Goal: Task Accomplishment & Management: Manage account settings

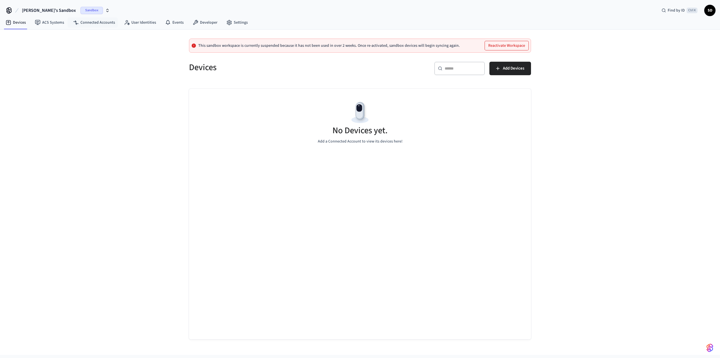
click at [80, 13] on span "Sandbox" at bounding box center [91, 10] width 23 height 7
click at [61, 35] on div "Paradise Golf Production" at bounding box center [52, 35] width 77 height 7
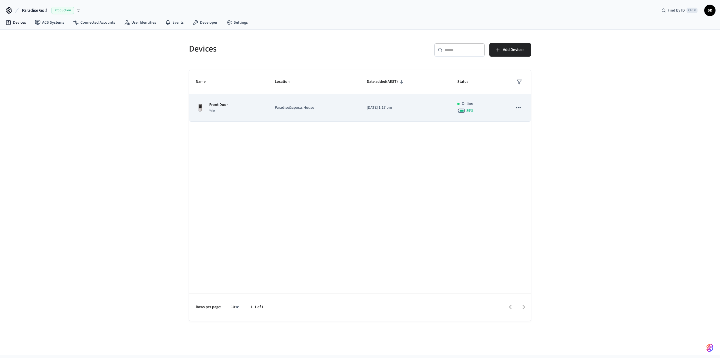
click at [318, 112] on td "Paradise&apos;s House" at bounding box center [314, 108] width 92 height 28
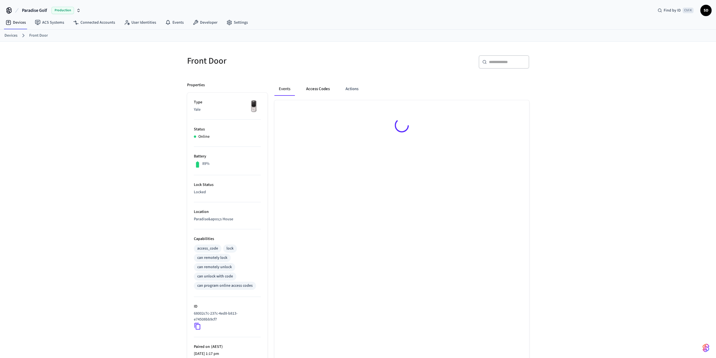
click at [320, 86] on button "Access Codes" at bounding box center [318, 89] width 33 height 14
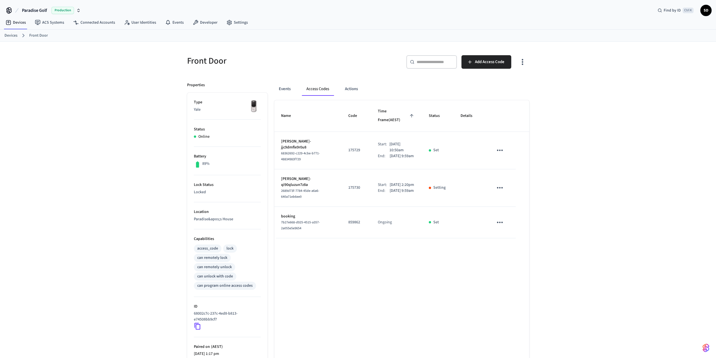
click at [348, 185] on p "175730" at bounding box center [356, 188] width 16 height 6
click at [503, 183] on icon "sticky table" at bounding box center [500, 187] width 9 height 9
click at [503, 177] on div at bounding box center [360, 179] width 720 height 358
